Goal: Answer question/provide support

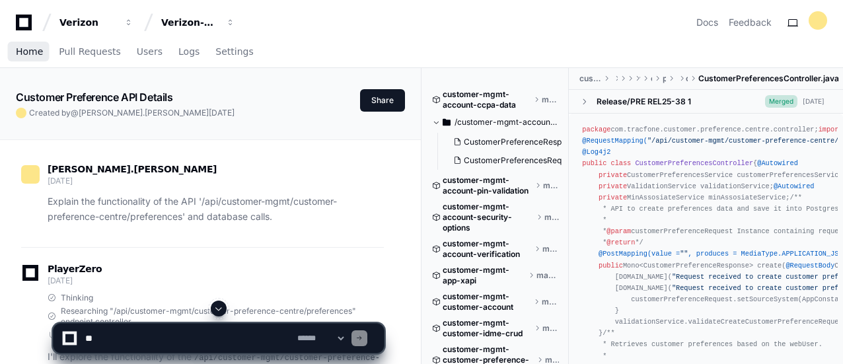
click at [29, 50] on span "Home" at bounding box center [29, 52] width 27 height 8
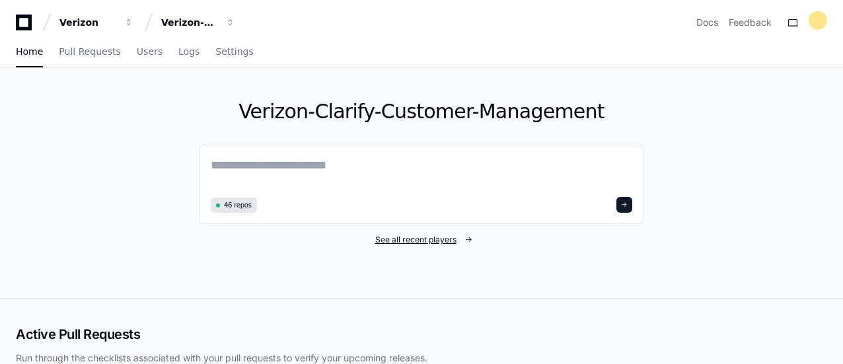
click at [454, 238] on span "See all recent players" at bounding box center [415, 239] width 81 height 11
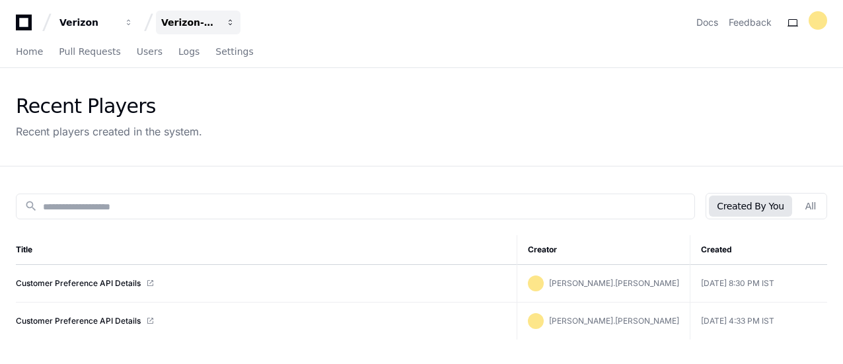
click at [227, 26] on span "button" at bounding box center [230, 22] width 9 height 9
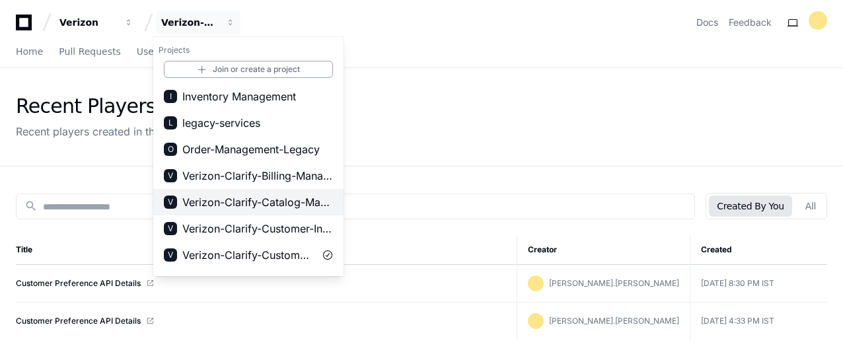
scroll to position [132, 0]
click at [281, 203] on span "Verizon-Clarify-Order-Management" at bounding box center [257, 202] width 151 height 16
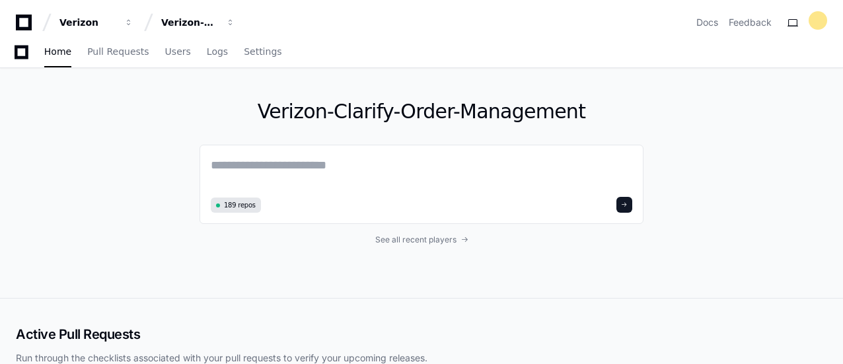
scroll to position [66, 0]
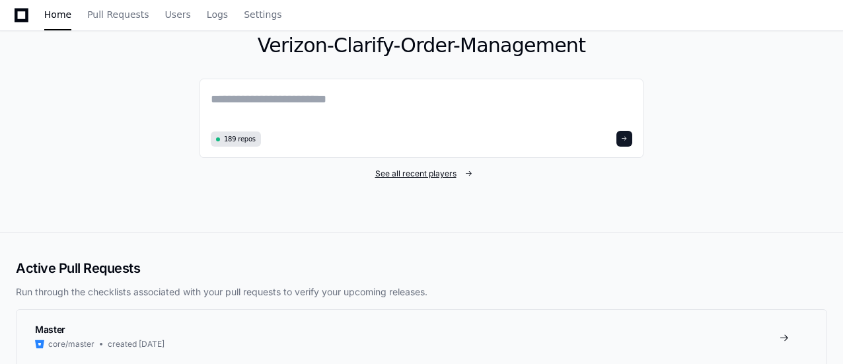
click at [461, 174] on link "See all recent players" at bounding box center [421, 173] width 444 height 11
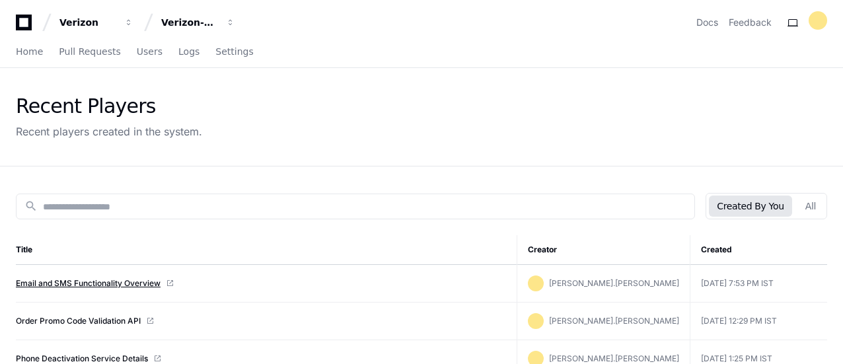
click at [135, 283] on link "Email and SMS Functionality Overview" at bounding box center [88, 283] width 145 height 11
click at [111, 322] on link "Order Promo Code Validation API" at bounding box center [78, 321] width 125 height 11
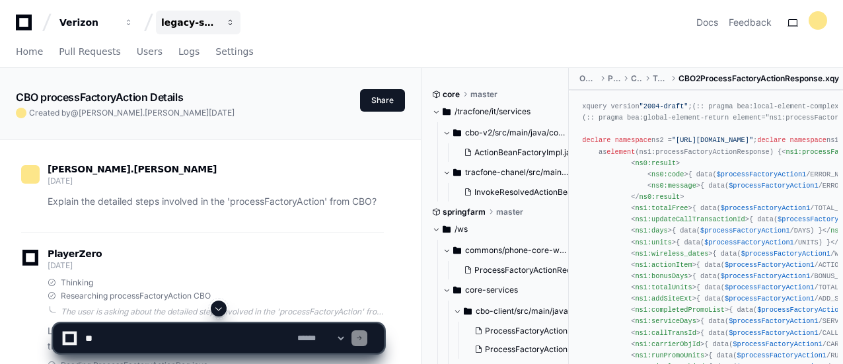
click at [231, 23] on span "button" at bounding box center [230, 22] width 9 height 9
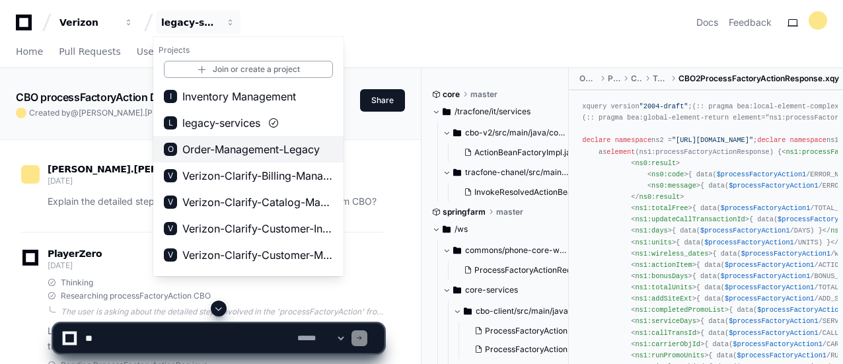
click at [276, 151] on span "Order-Management-Legacy" at bounding box center [250, 149] width 137 height 16
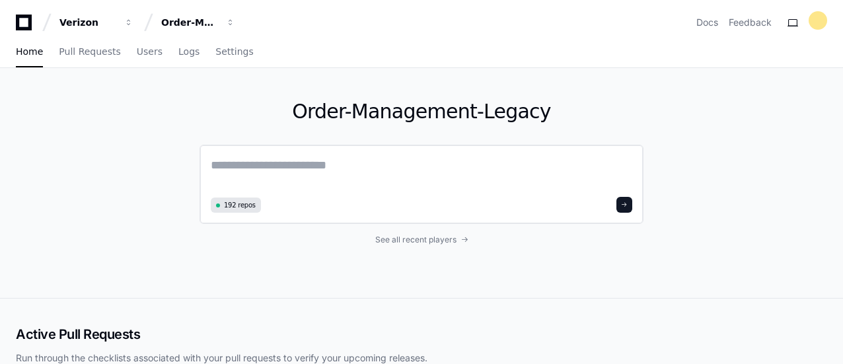
click at [333, 175] on textarea at bounding box center [421, 174] width 421 height 37
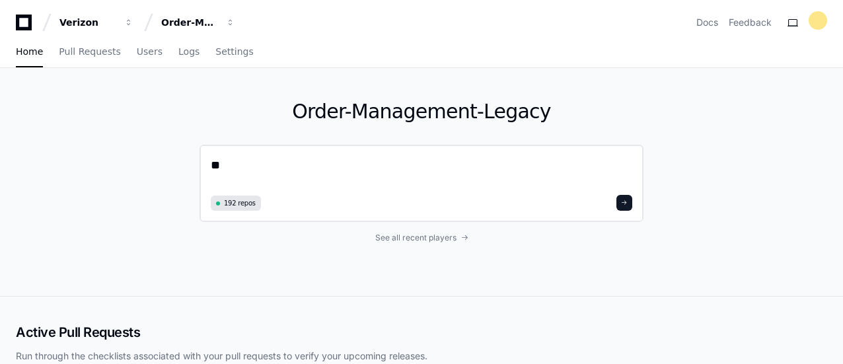
type textarea "*"
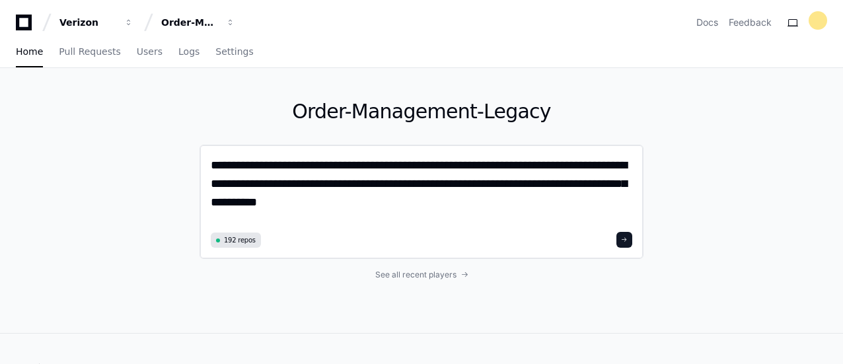
click at [377, 205] on textarea "**********" at bounding box center [422, 192] width 422 height 72
type textarea "**********"
click at [627, 236] on span at bounding box center [624, 239] width 7 height 7
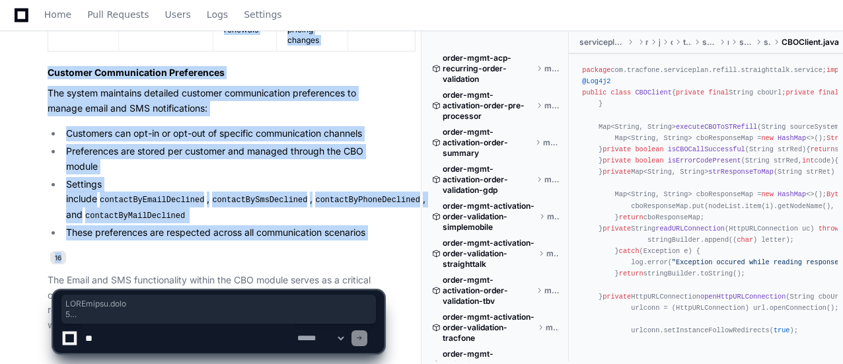
scroll to position [4879, 0]
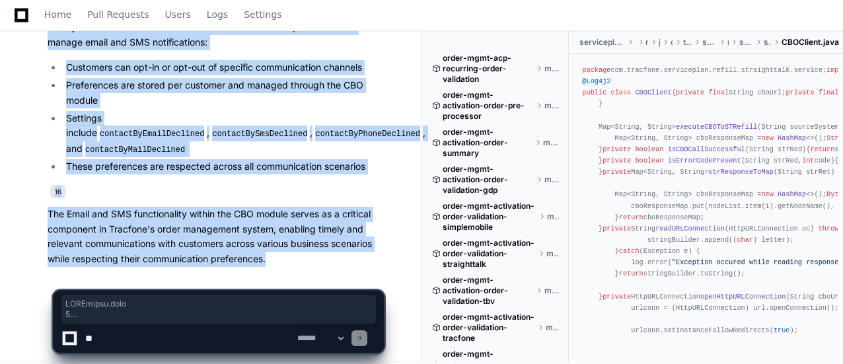
drag, startPoint x: 40, startPoint y: 175, endPoint x: 289, endPoint y: 252, distance: 261.1
copy div "CBOClient.java 1 CBOClient.java 2 CBOClient.java 3 CBOClient.java 4 ApiClient.j…"
click at [245, 236] on p "The Email and SMS functionality within the CBO module serves as a critical comp…" at bounding box center [216, 237] width 336 height 60
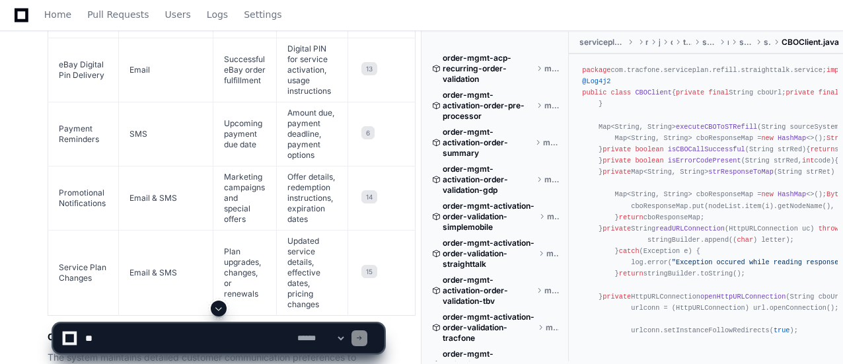
scroll to position [4483, 0]
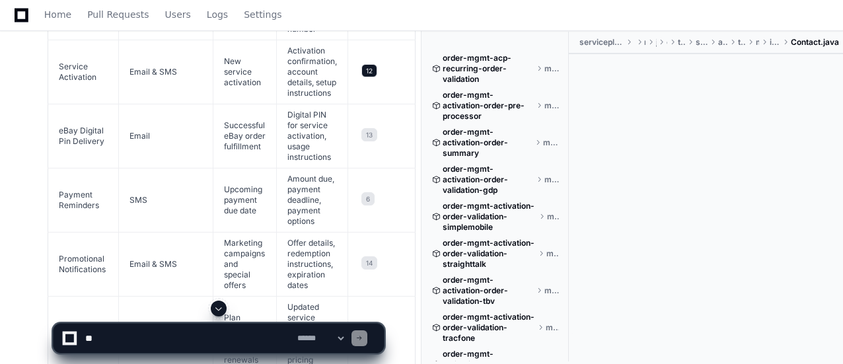
click at [366, 73] on span "12" at bounding box center [369, 70] width 16 height 13
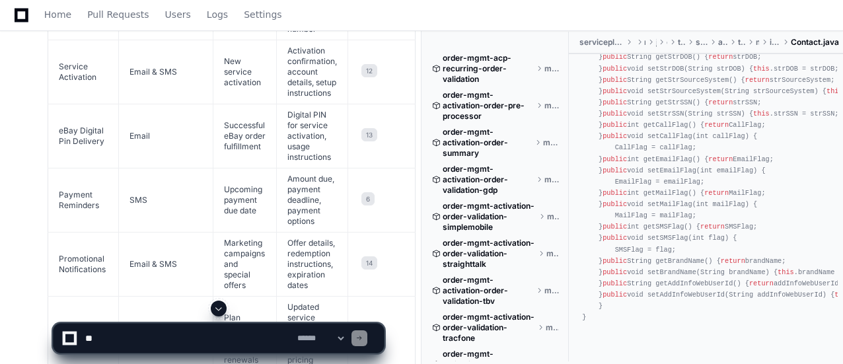
scroll to position [4227, 0]
click at [104, 344] on textarea at bounding box center [189, 338] width 212 height 29
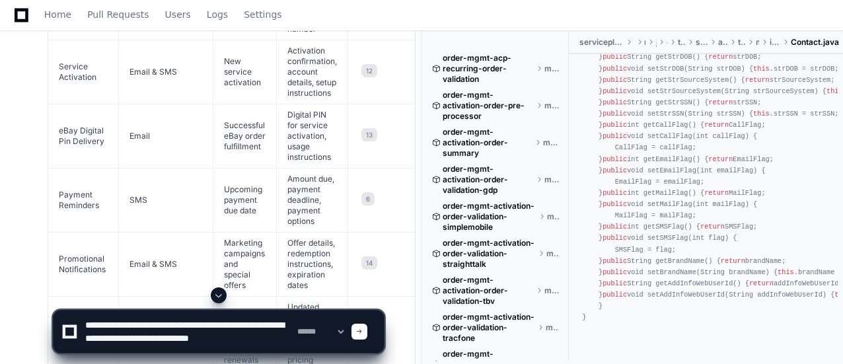
scroll to position [4, 0]
type textarea "**********"
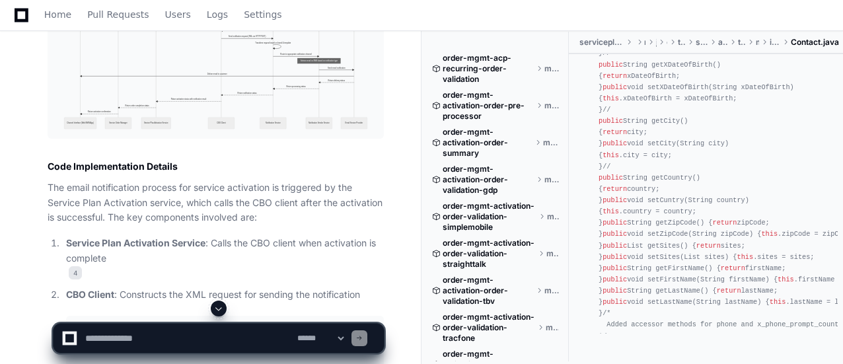
scroll to position [5550, 0]
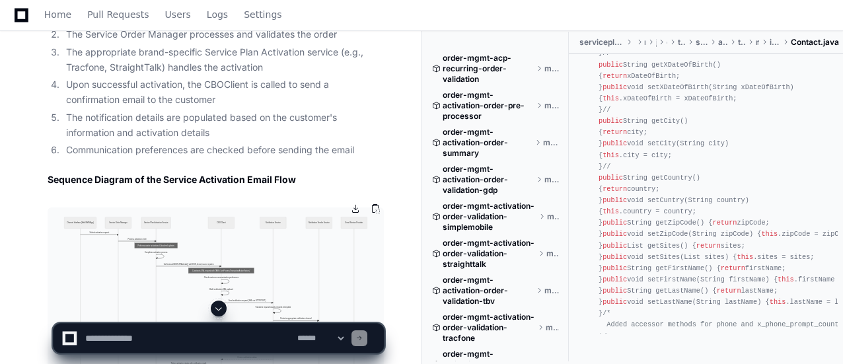
click at [246, 227] on img at bounding box center [216, 304] width 336 height 195
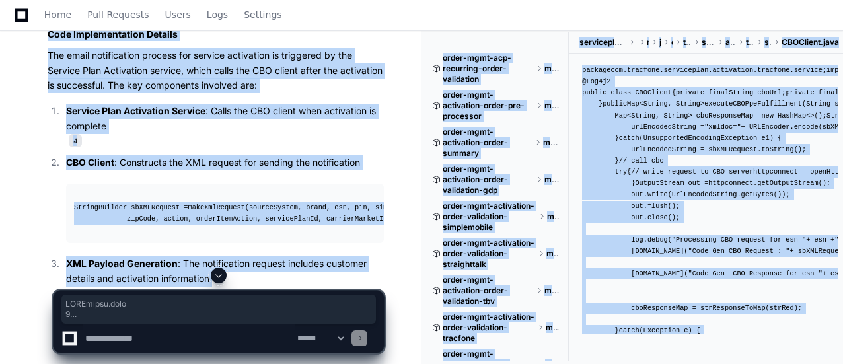
scroll to position [6343, 0]
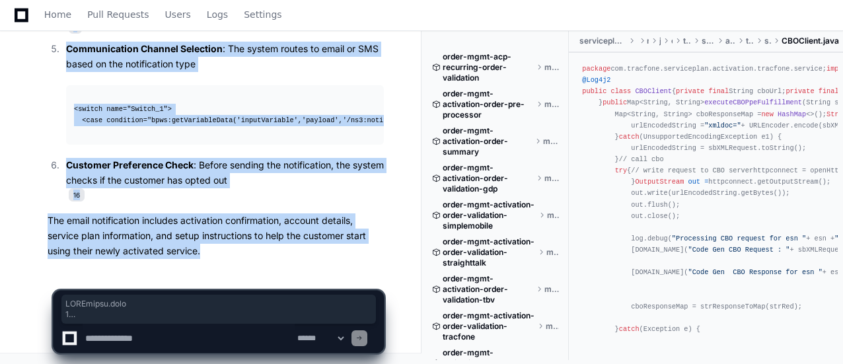
drag, startPoint x: 46, startPoint y: 106, endPoint x: 202, endPoint y: 258, distance: 218.1
copy div "CBOClient.java 4 NotificationTransformationService.bpel 8 CustomerPreferences.j…"
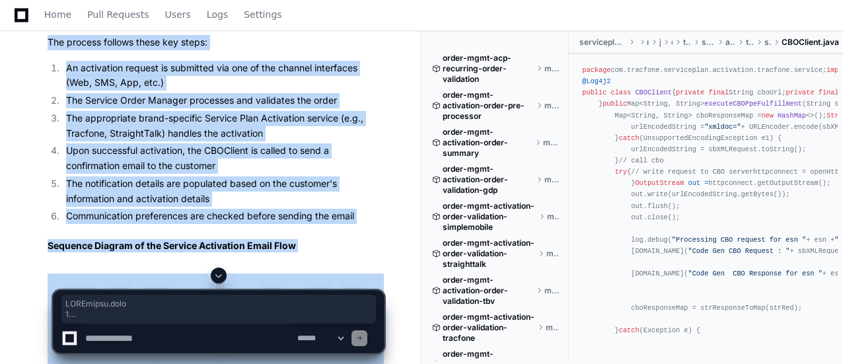
scroll to position [5682, 0]
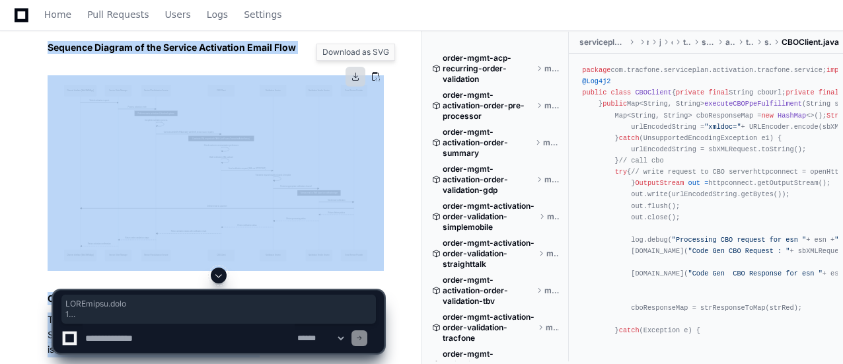
click at [354, 79] on button at bounding box center [355, 77] width 20 height 20
click at [377, 73] on button at bounding box center [375, 77] width 20 height 20
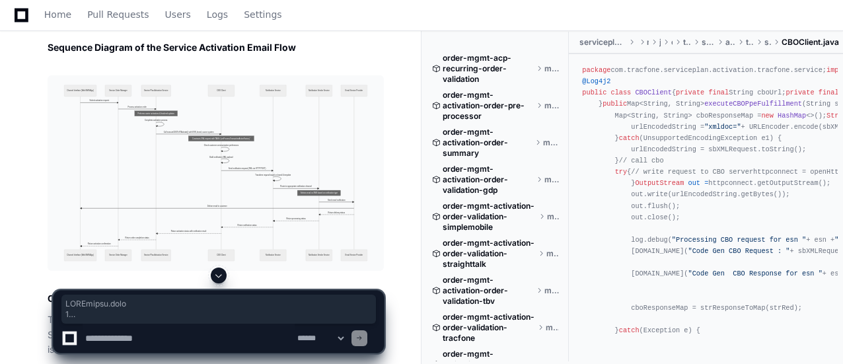
click at [250, 338] on textarea at bounding box center [189, 338] width 212 height 29
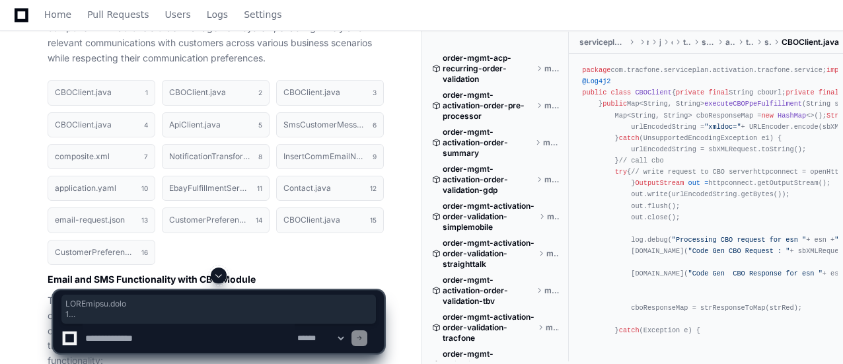
scroll to position [3965, 0]
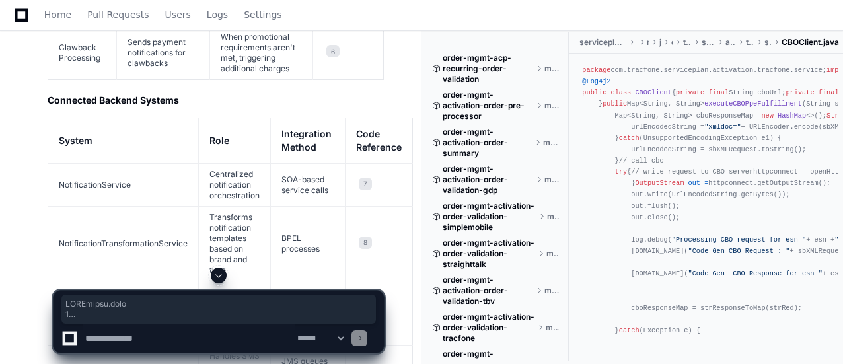
click at [162, 335] on textarea at bounding box center [189, 338] width 212 height 29
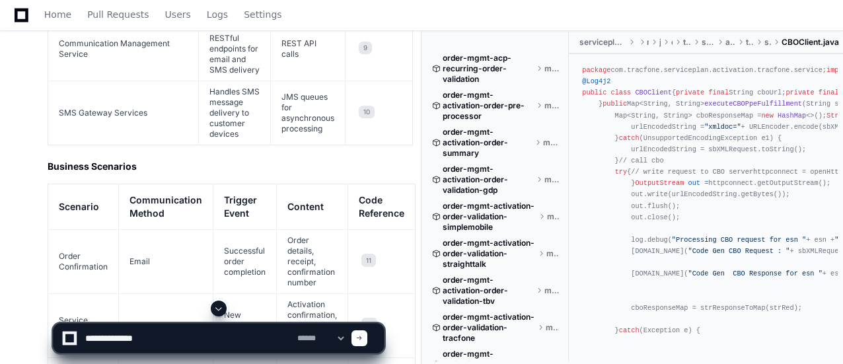
click at [241, 340] on textarea at bounding box center [189, 338] width 212 height 29
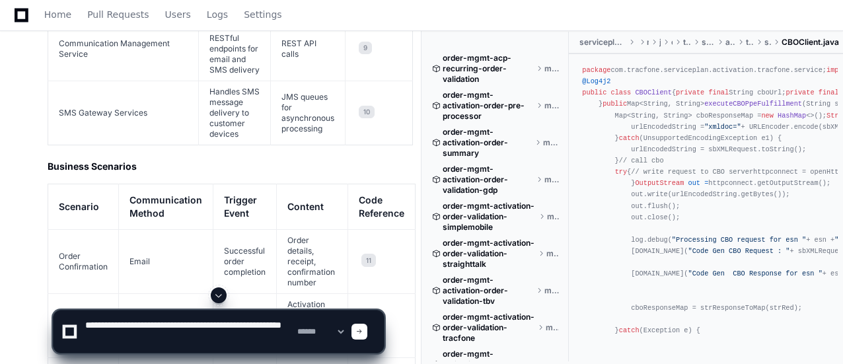
drag, startPoint x: 102, startPoint y: 338, endPoint x: 375, endPoint y: 266, distance: 282.7
click at [375, 266] on td "11" at bounding box center [381, 262] width 67 height 64
click at [90, 336] on textarea at bounding box center [189, 331] width 212 height 42
click at [106, 340] on textarea at bounding box center [189, 331] width 212 height 42
type textarea "**********"
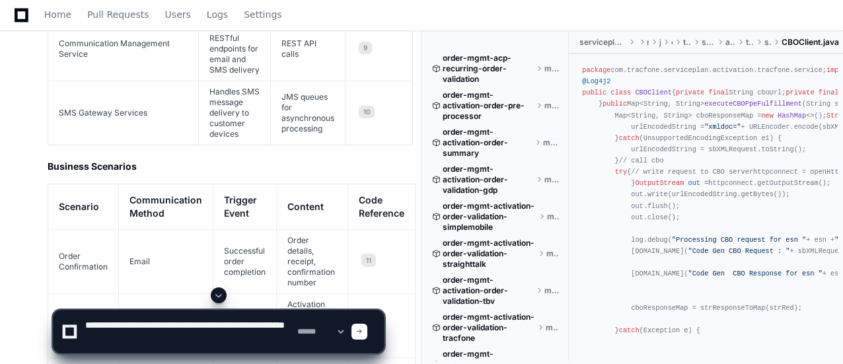
click at [367, 332] on div at bounding box center [359, 332] width 16 height 16
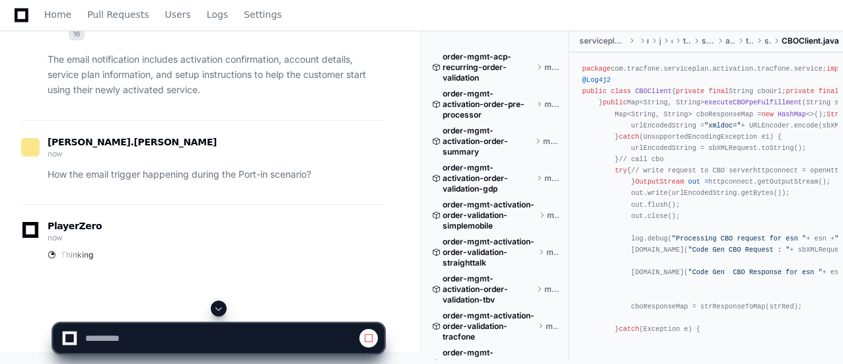
scroll to position [6504, 0]
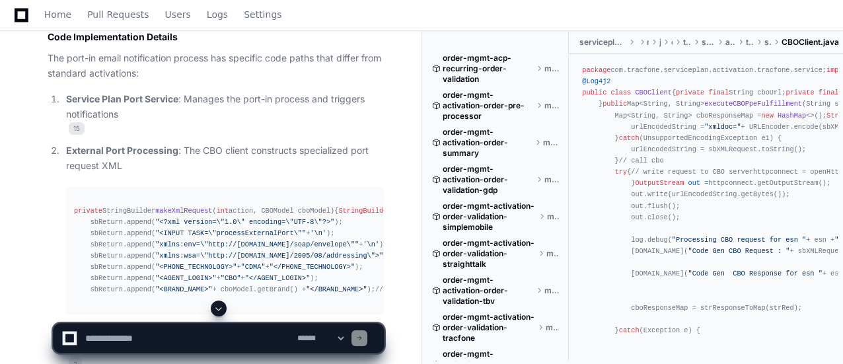
scroll to position [7115, 0]
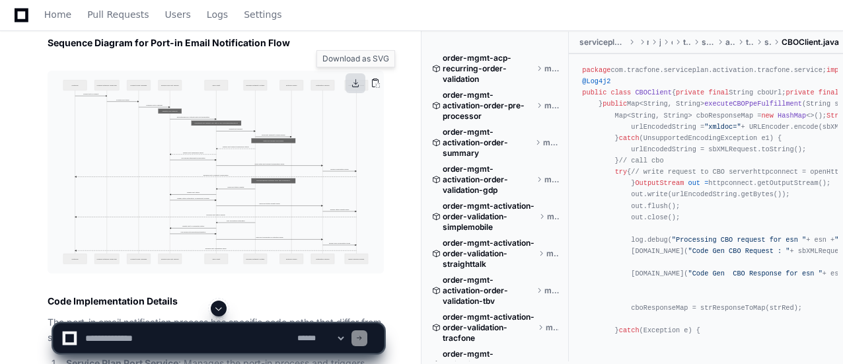
click at [354, 87] on button at bounding box center [355, 83] width 20 height 20
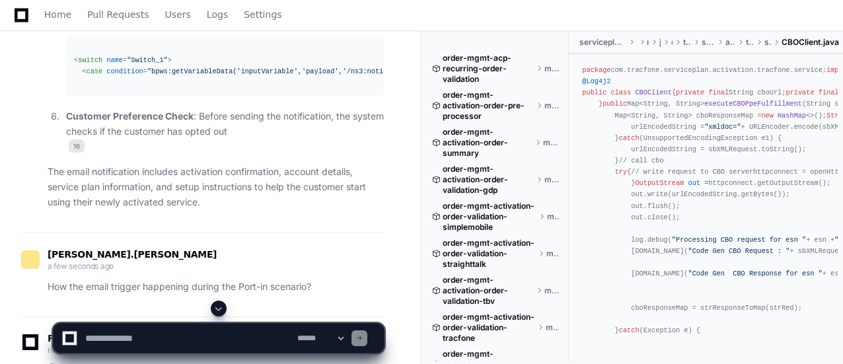
scroll to position [6455, 0]
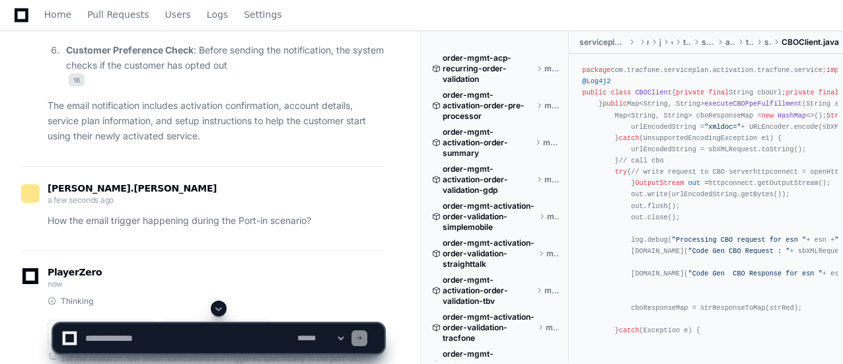
click at [157, 340] on textarea at bounding box center [189, 338] width 212 height 29
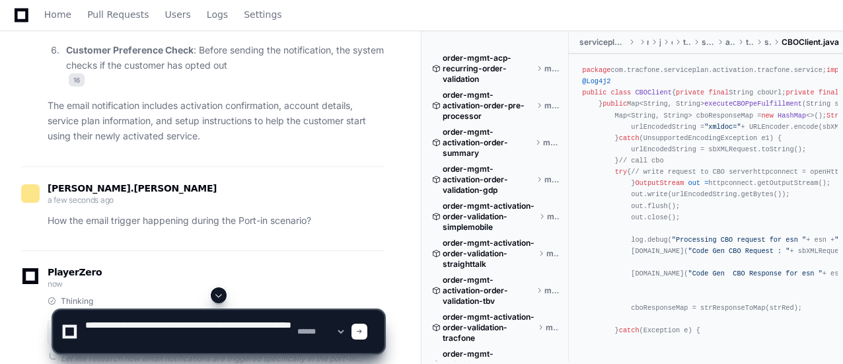
type textarea "**********"
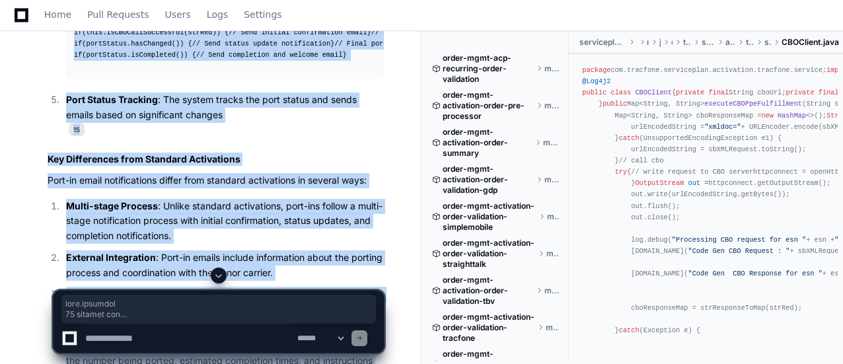
scroll to position [8479, 0]
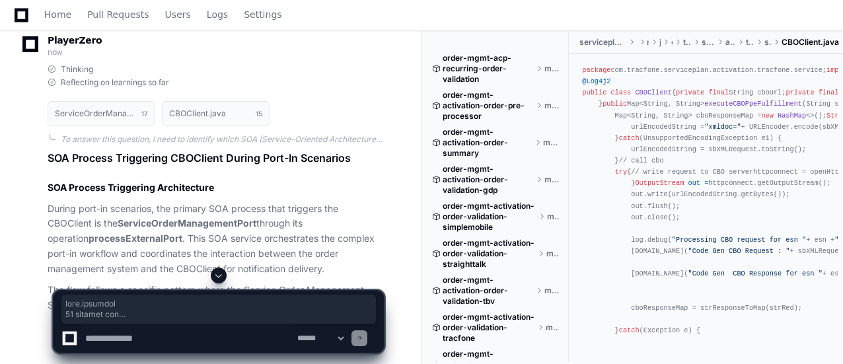
drag, startPoint x: 47, startPoint y: 132, endPoint x: 343, endPoint y: 92, distance: 299.2
copy div "alex.arputham 19 minutes ago Explain the Email and SMS functionality with CBO m…"
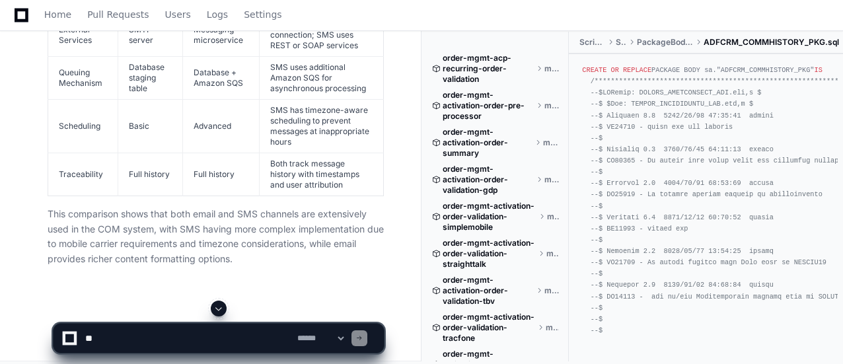
scroll to position [2562, 0]
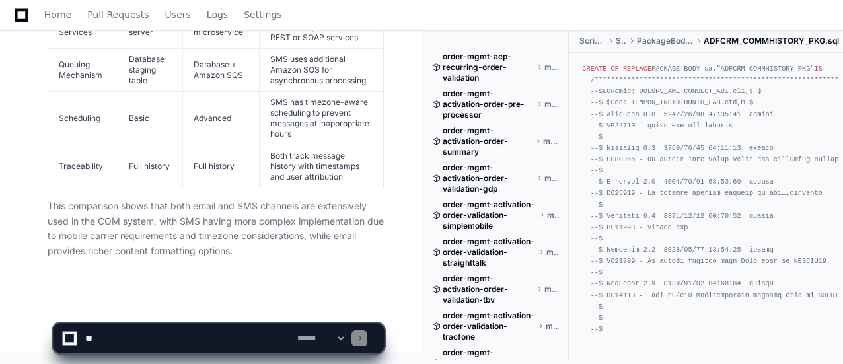
click at [135, 340] on textarea at bounding box center [189, 338] width 212 height 29
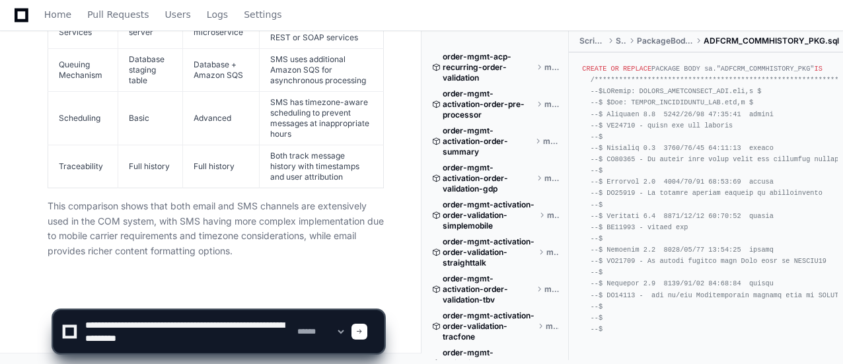
type textarea "**********"
drag, startPoint x: 371, startPoint y: 332, endPoint x: 326, endPoint y: 349, distance: 47.8
click at [326, 349] on div "**********" at bounding box center [218, 331] width 314 height 42
click at [346, 332] on select "**********" at bounding box center [321, 331] width 52 height 9
select select "*********"
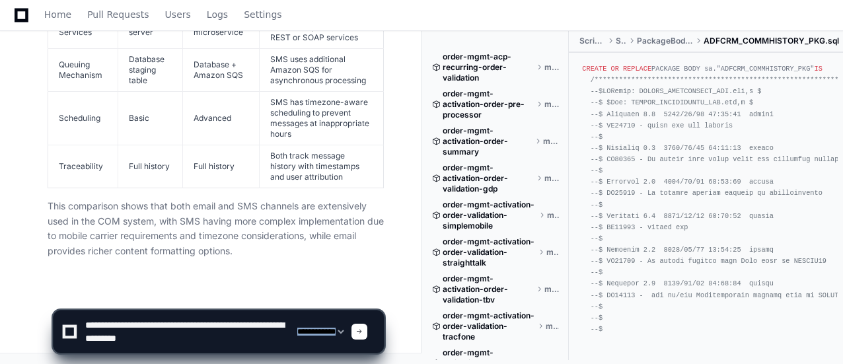
click at [295, 327] on select "**********" at bounding box center [321, 331] width 52 height 9
click at [363, 332] on span at bounding box center [359, 331] width 7 height 7
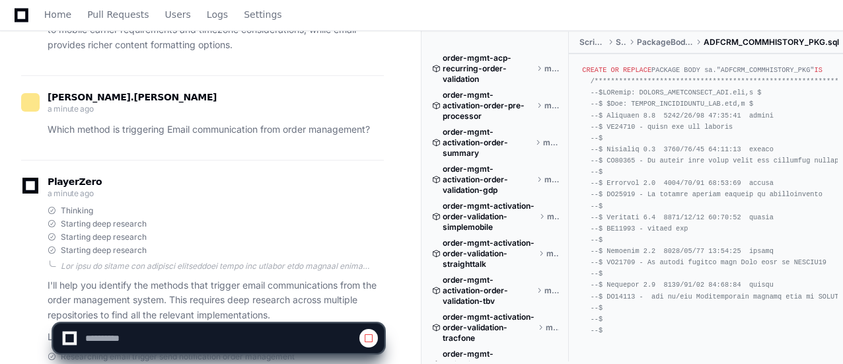
scroll to position [3000, 0]
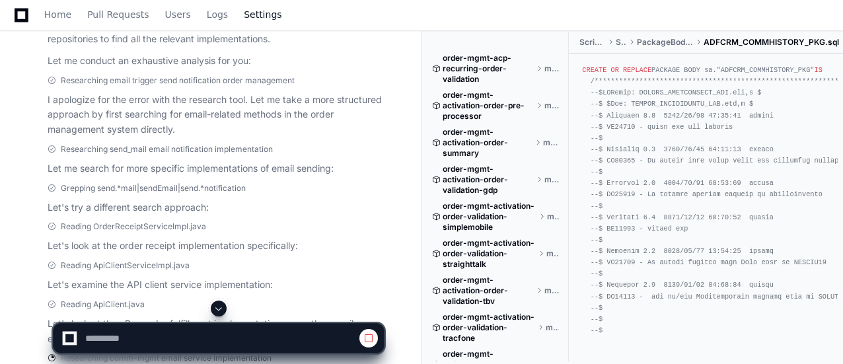
select select "*********"
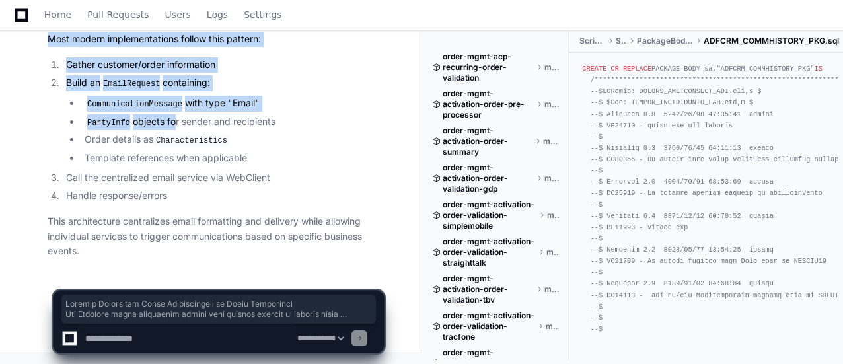
scroll to position [5078, 0]
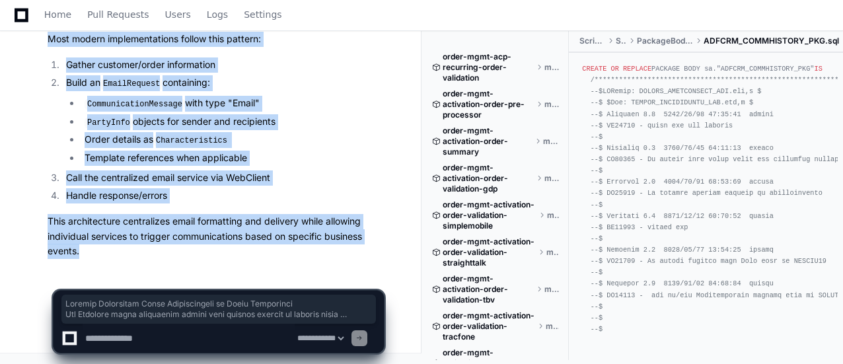
drag, startPoint x: 46, startPoint y: 151, endPoint x: 114, endPoint y: 247, distance: 117.6
copy article "Methods Triggering Email Communication in Order Management The Tracfone order m…"
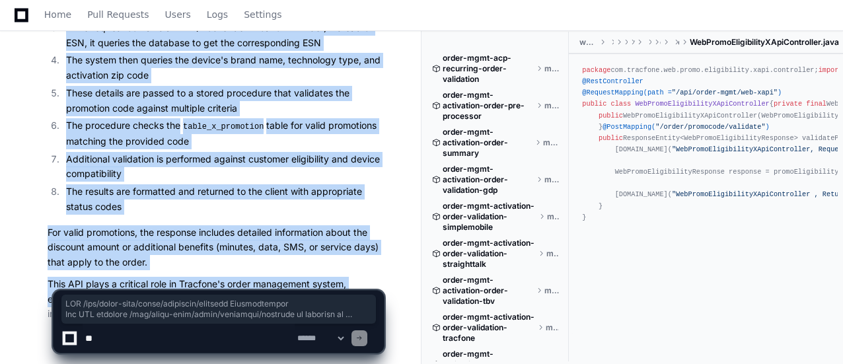
scroll to position [2171, 0]
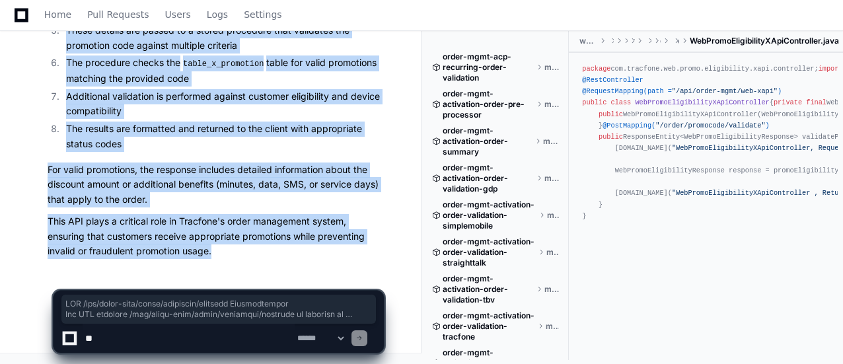
drag, startPoint x: 47, startPoint y: 94, endPoint x: 207, endPoint y: 251, distance: 224.6
copy article "API /api/order-mgmt/order/promocode/validate Functionality The API endpoint /ap…"
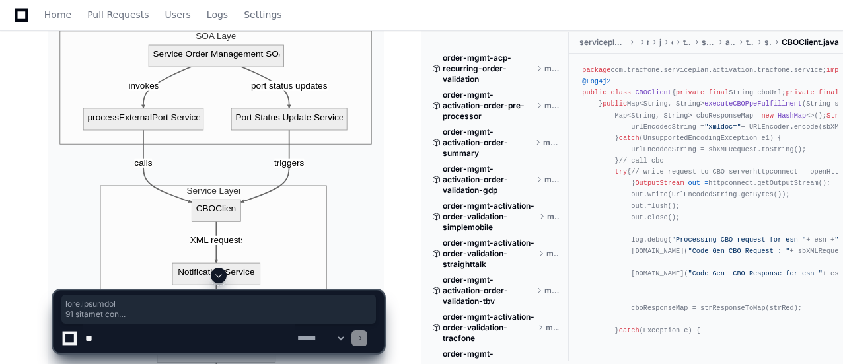
scroll to position [8954, 0]
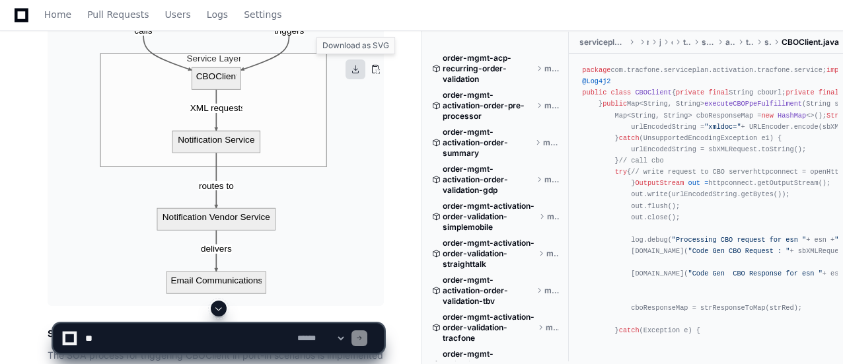
click at [357, 71] on button at bounding box center [355, 69] width 20 height 20
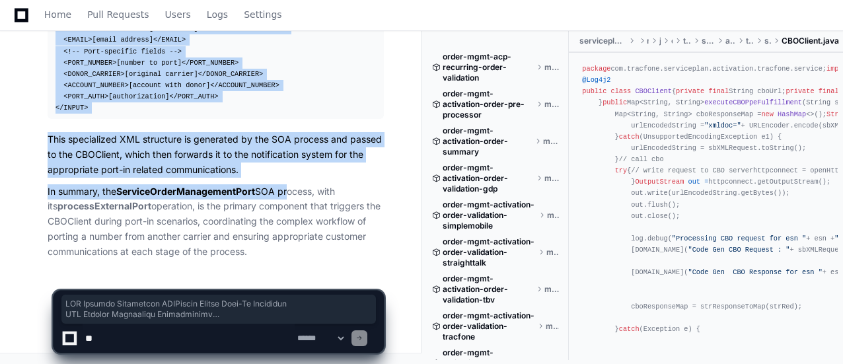
scroll to position [10466, 0]
drag, startPoint x: 48, startPoint y: 59, endPoint x: 256, endPoint y: 252, distance: 284.2
copy article "SOA Process Triggering CBOClient During Port-In Scenarios SOA Process Triggerin…"
